Goal: Information Seeking & Learning: Find contact information

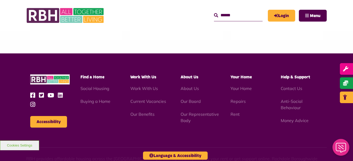
scroll to position [553, 0]
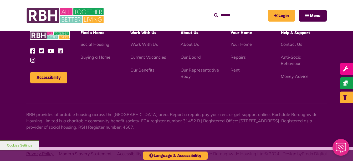
click at [45, 151] on link "Privacy Policy" at bounding box center [39, 153] width 27 height 4
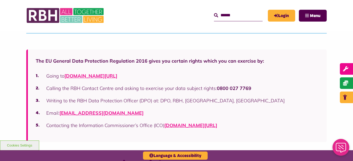
scroll to position [322, 0]
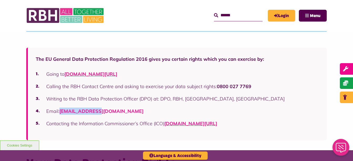
drag, startPoint x: 98, startPoint y: 112, endPoint x: 60, endPoint y: 112, distance: 37.6
click at [60, 112] on li "Email: DPO@rbh.org.uk" at bounding box center [177, 111] width 283 height 7
copy link "DPO@rbh.org.uk"
